Goal: Information Seeking & Learning: Check status

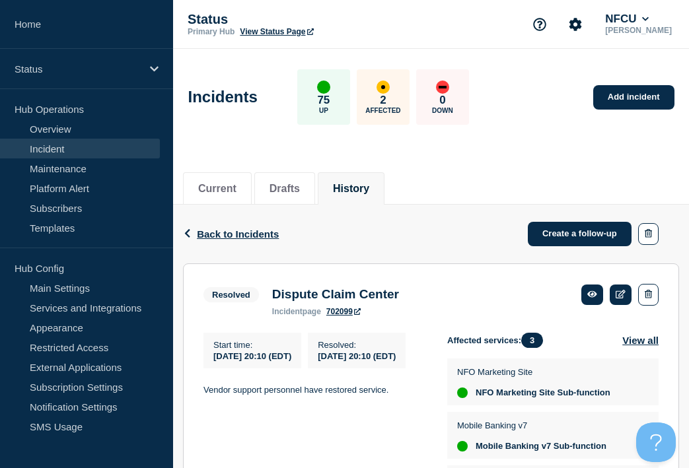
click at [369, 184] on button "History" at bounding box center [351, 189] width 36 height 12
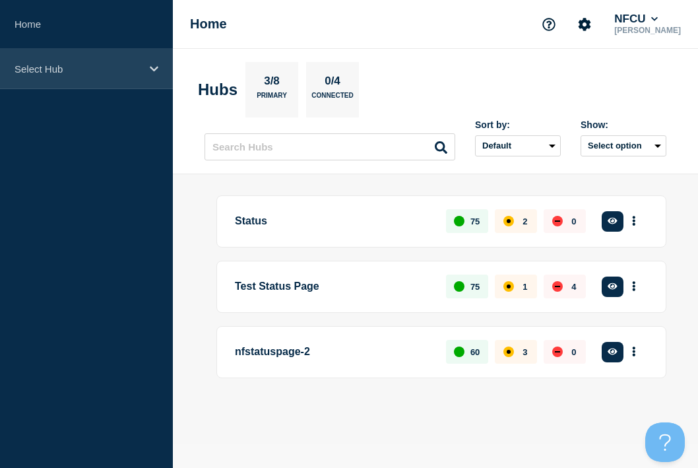
click at [79, 70] on p "Select Hub" at bounding box center [78, 68] width 127 height 11
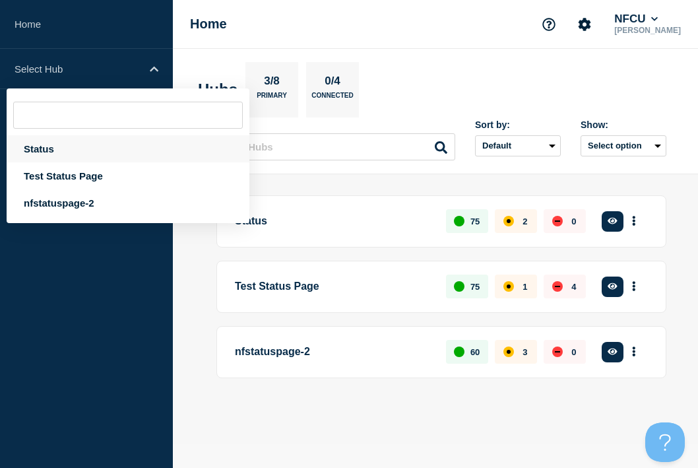
click at [40, 148] on div "Status" at bounding box center [128, 148] width 243 height 27
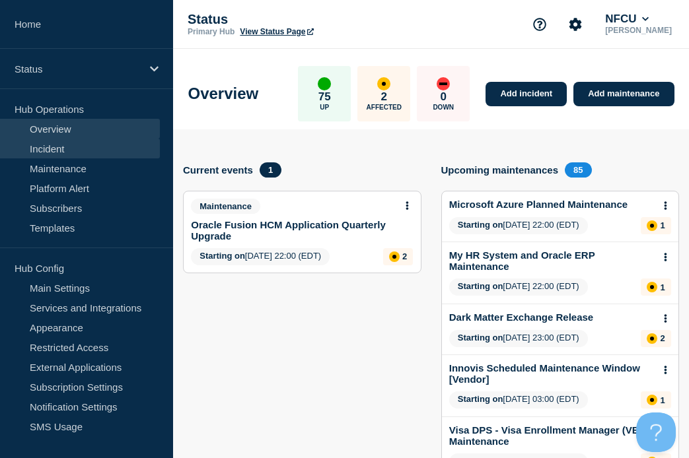
click at [59, 153] on link "Incident" at bounding box center [80, 149] width 160 height 20
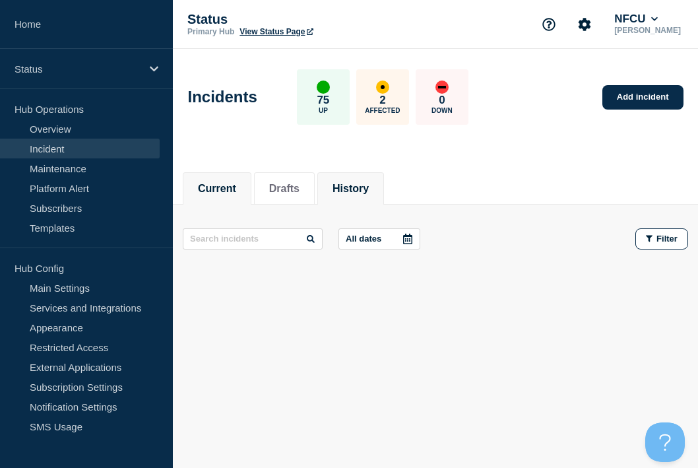
click at [369, 189] on button "History" at bounding box center [351, 189] width 36 height 12
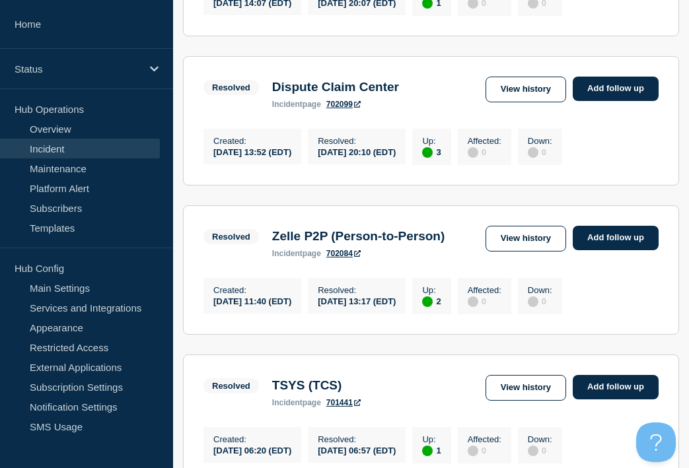
scroll to position [726, 0]
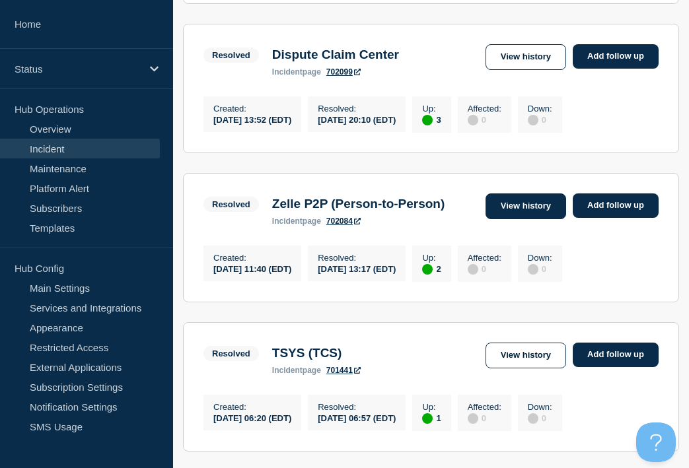
click at [508, 219] on link "View history" at bounding box center [525, 206] width 81 height 26
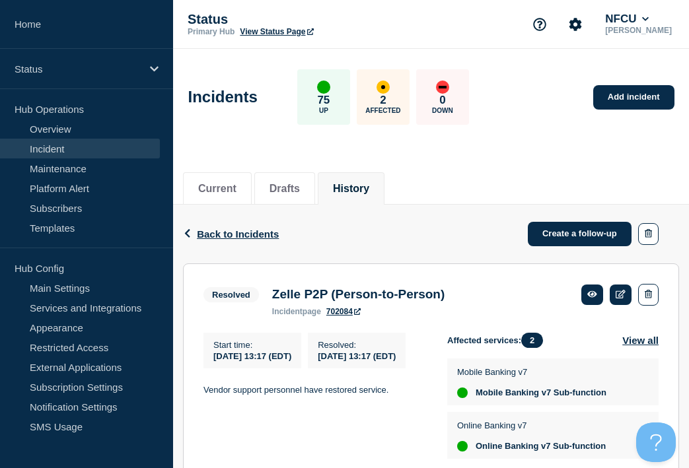
click at [369, 184] on button "History" at bounding box center [351, 189] width 36 height 12
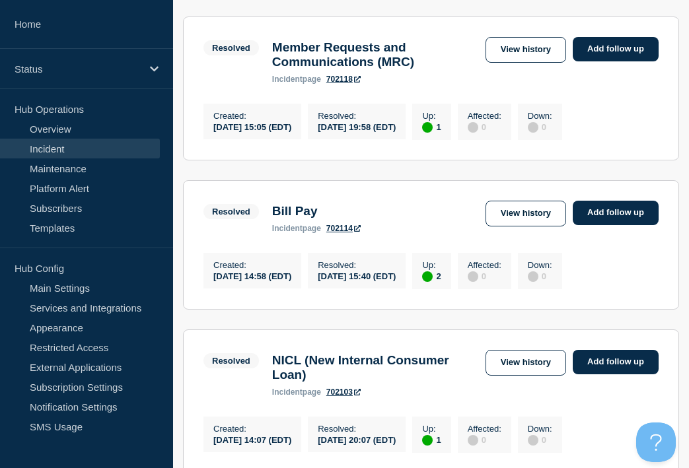
scroll to position [264, 0]
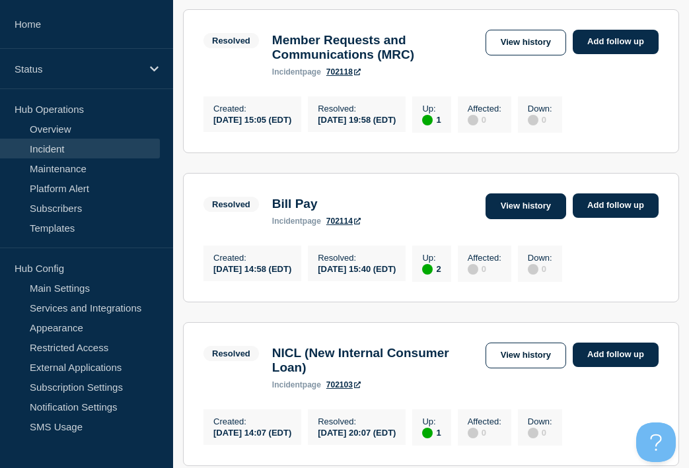
click at [540, 216] on link "View history" at bounding box center [525, 206] width 81 height 26
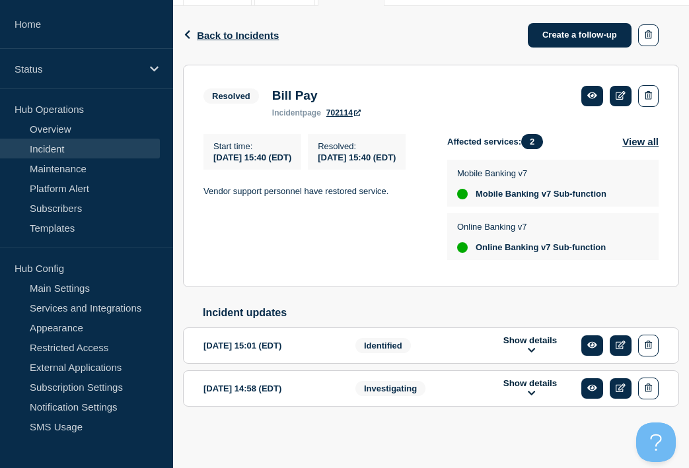
scroll to position [208, 0]
